Goal: Information Seeking & Learning: Check status

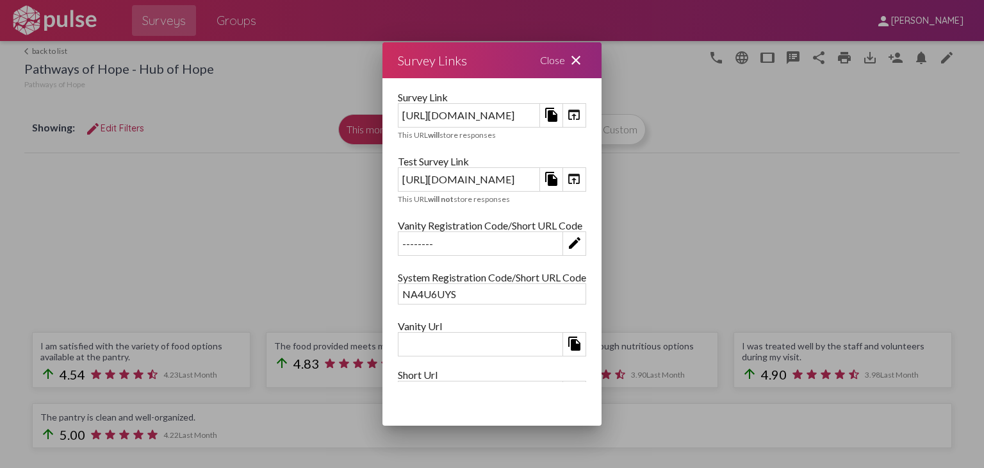
click at [584, 54] on mat-icon "close" at bounding box center [575, 60] width 15 height 15
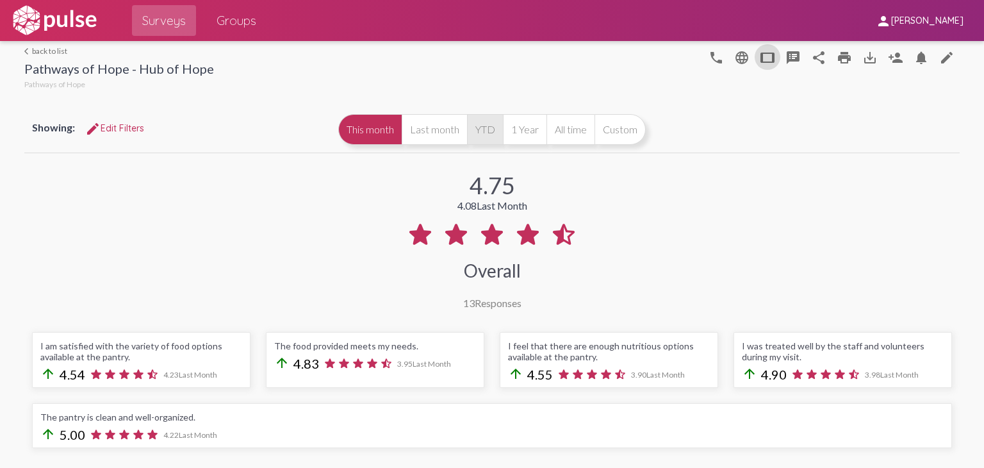
click at [477, 129] on button "YTD" at bounding box center [485, 129] width 36 height 31
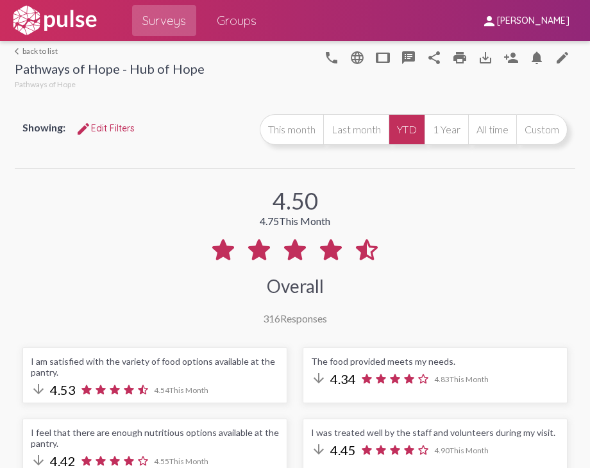
click at [19, 50] on mat-icon "arrow_back_ios" at bounding box center [19, 51] width 8 height 8
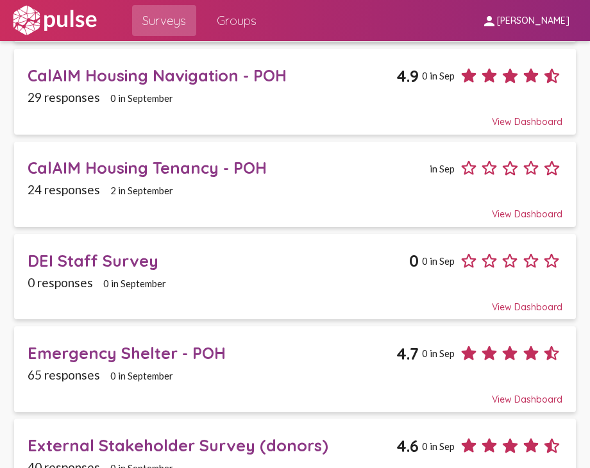
scroll to position [385, 0]
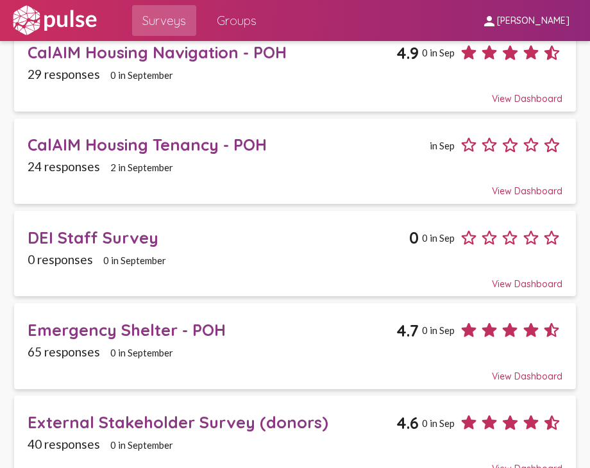
click at [169, 320] on div "Emergency Shelter - POH" at bounding box center [212, 330] width 369 height 20
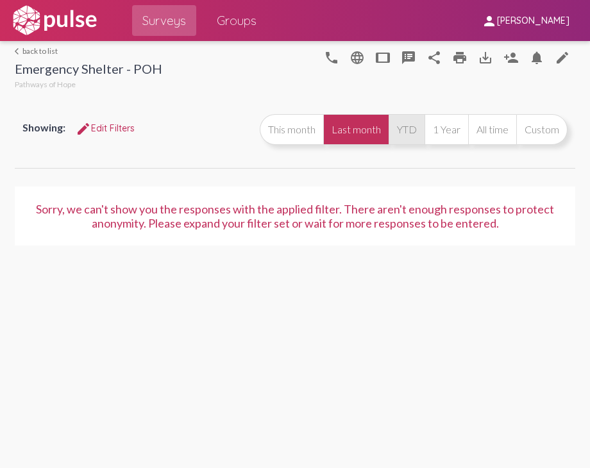
click at [418, 126] on button "YTD" at bounding box center [406, 129] width 36 height 31
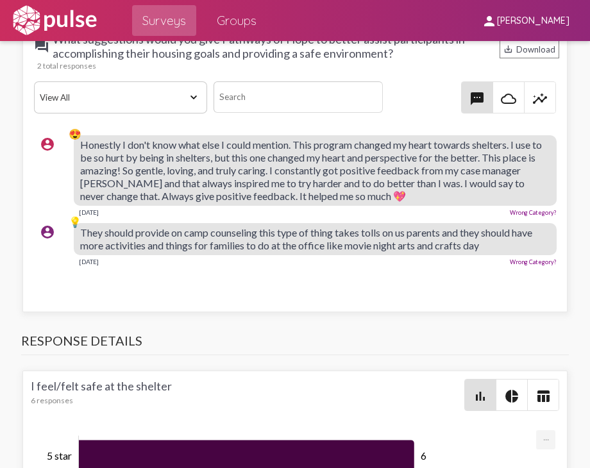
scroll to position [3845, 0]
